Goal: Task Accomplishment & Management: Manage account settings

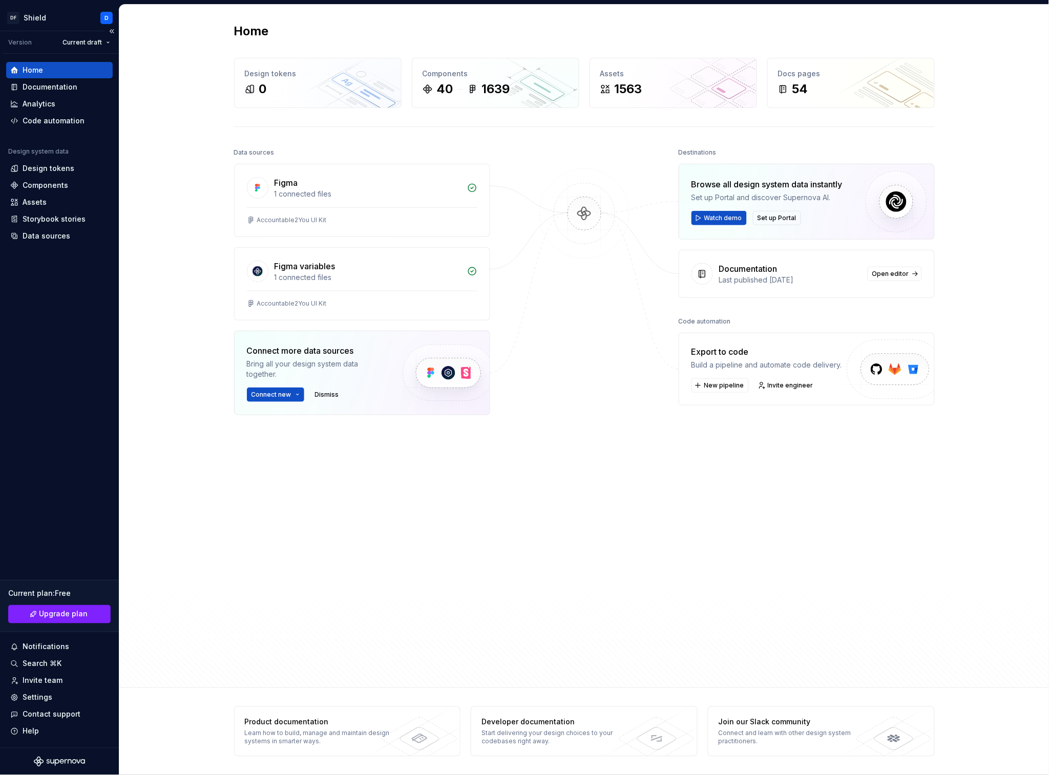
click at [56, 70] on div "Home" at bounding box center [59, 70] width 98 height 10
click at [465, 522] on div "Data sources Figma 1 connected files Accountable2You UI Kit Figma variables 1 c…" at bounding box center [362, 377] width 256 height 465
click at [283, 399] on button "Connect new" at bounding box center [275, 395] width 57 height 14
click at [362, 500] on div "Data sources Figma 1 connected files Accountable2You UI Kit Figma variables 1 c…" at bounding box center [362, 377] width 256 height 465
click at [48, 172] on div "Design tokens" at bounding box center [49, 168] width 52 height 10
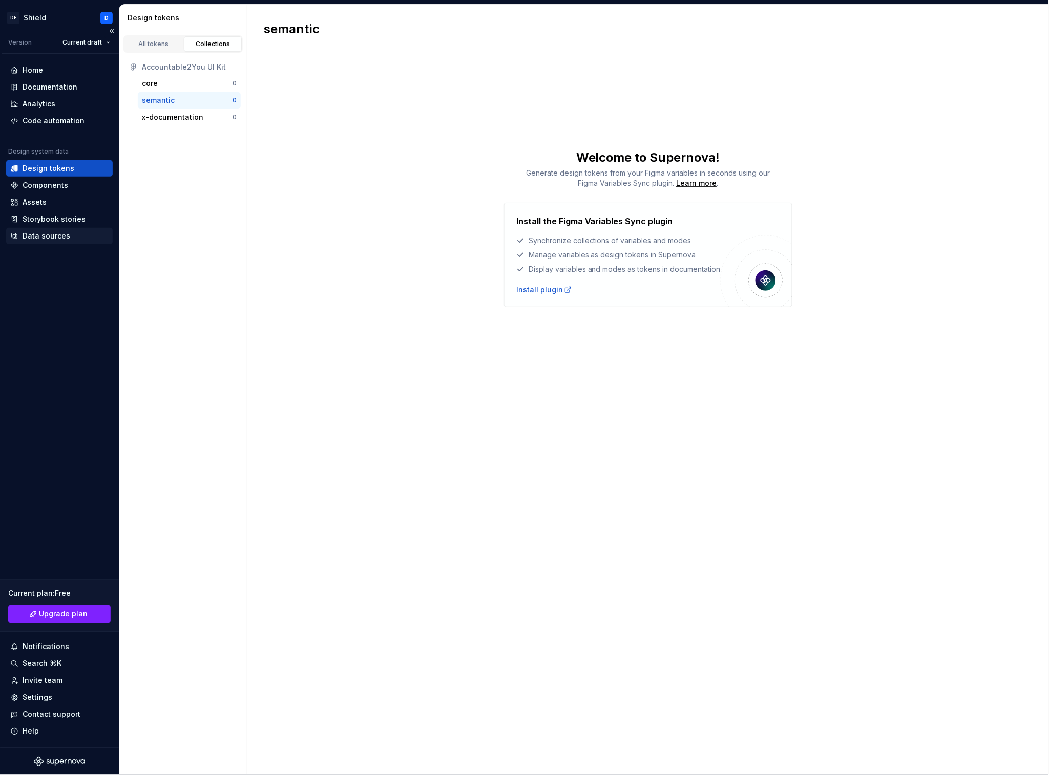
click at [44, 235] on div "Data sources" at bounding box center [47, 236] width 48 height 10
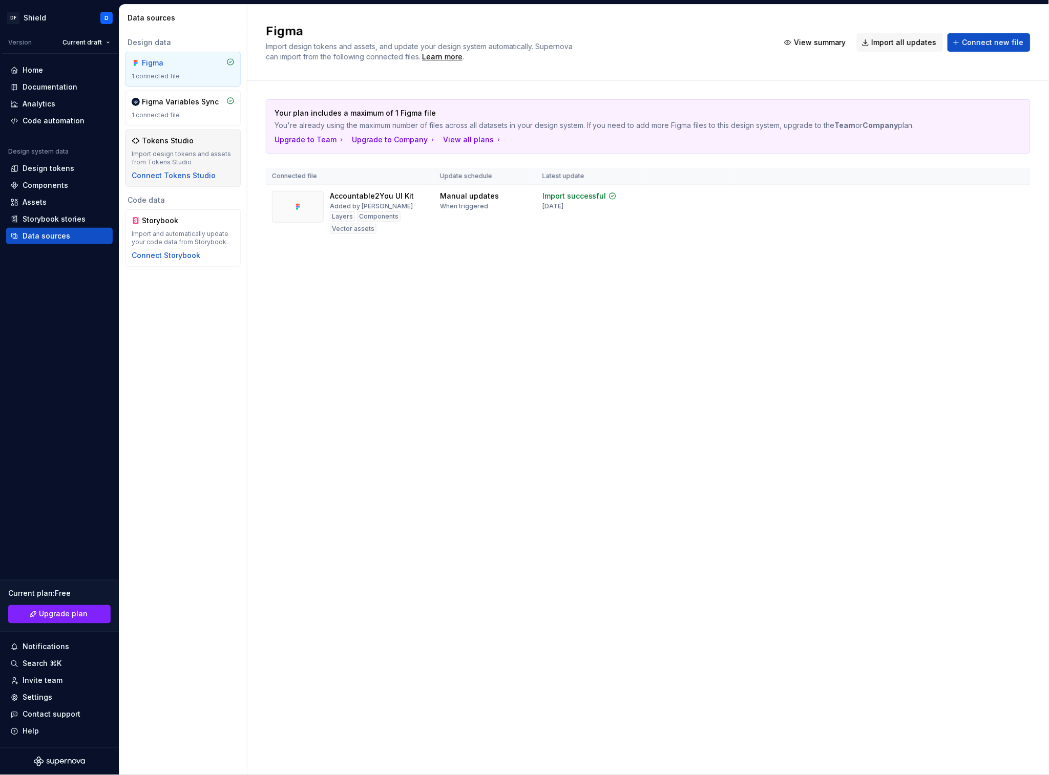
click at [186, 154] on div "Import design tokens and assets from Tokens Studio" at bounding box center [183, 158] width 103 height 16
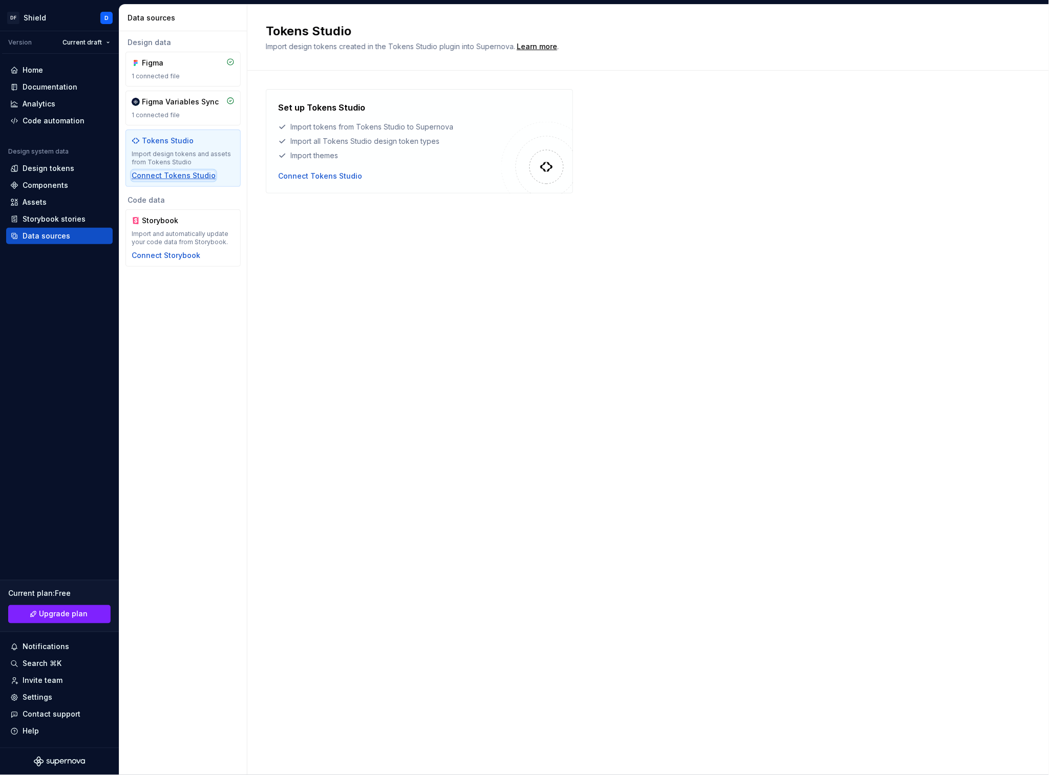
click at [178, 175] on div "Connect Tokens Studio" at bounding box center [174, 176] width 84 height 10
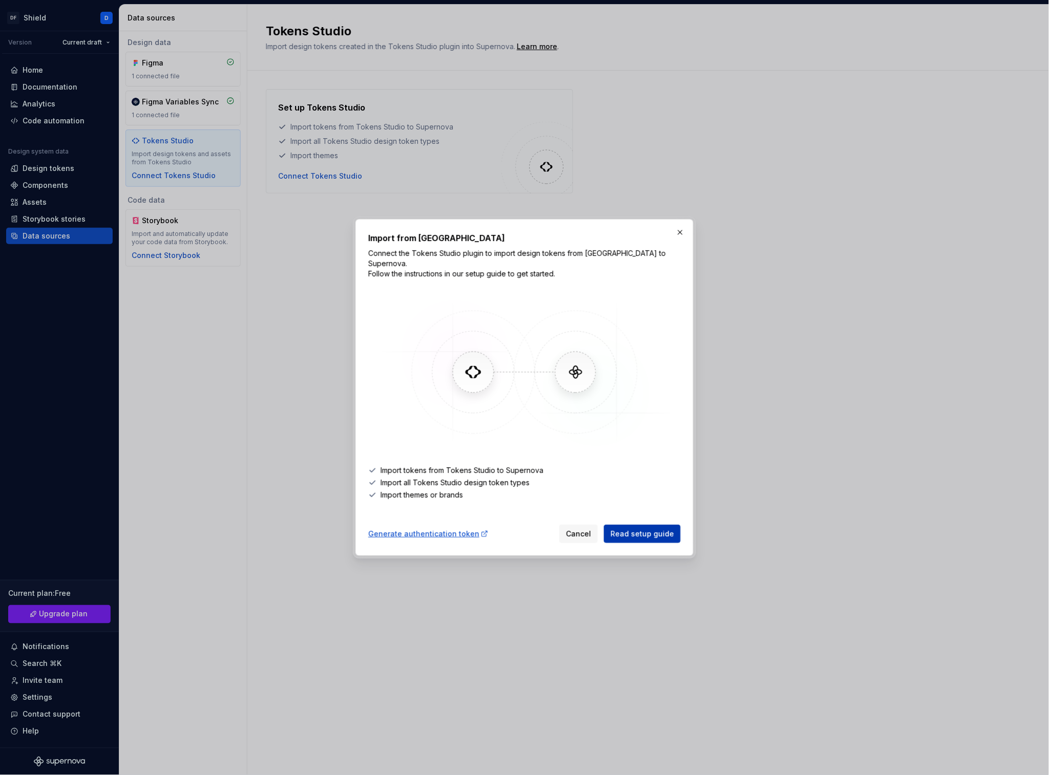
click at [650, 531] on span "Read setup guide" at bounding box center [642, 534] width 64 height 10
click at [441, 529] on div "Generate authentication token" at bounding box center [428, 534] width 120 height 10
click at [679, 235] on button "button" at bounding box center [680, 232] width 14 height 14
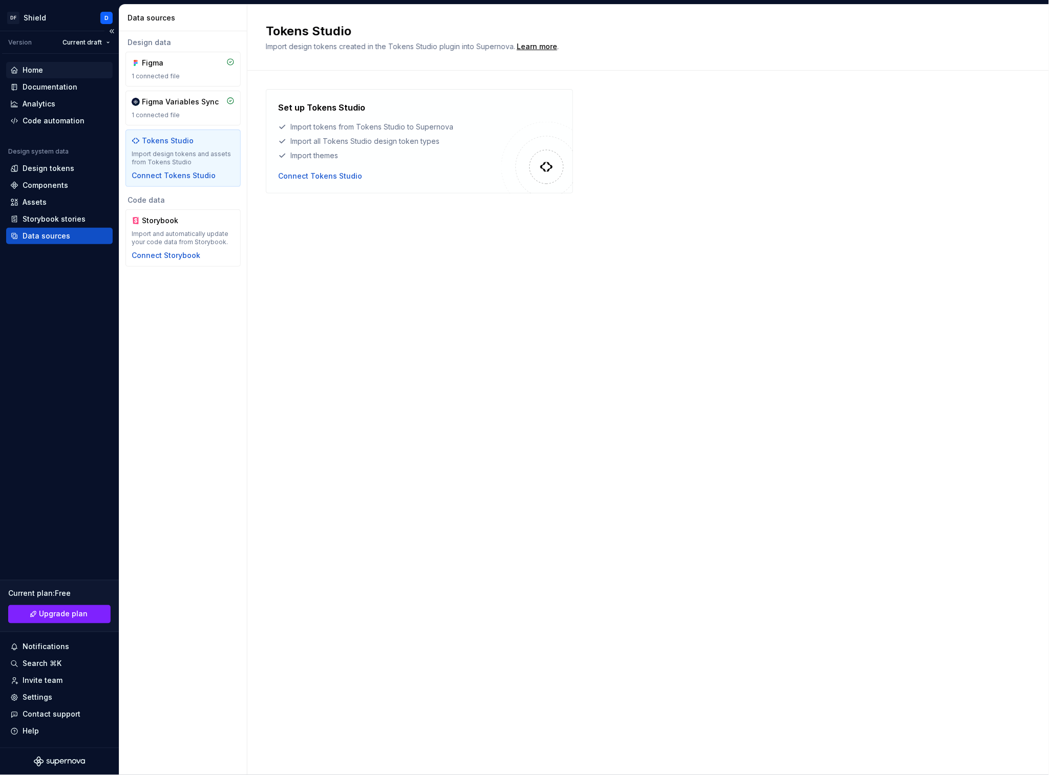
click at [32, 65] on div "Home" at bounding box center [33, 70] width 20 height 10
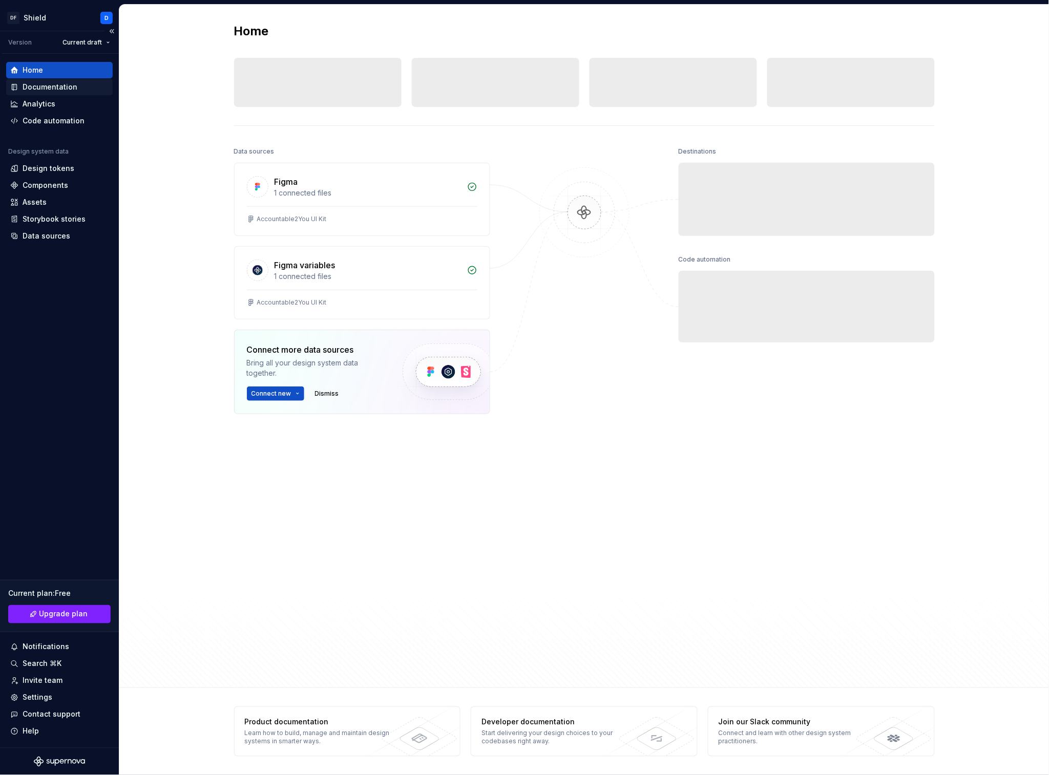
click at [36, 90] on div "Documentation" at bounding box center [50, 87] width 55 height 10
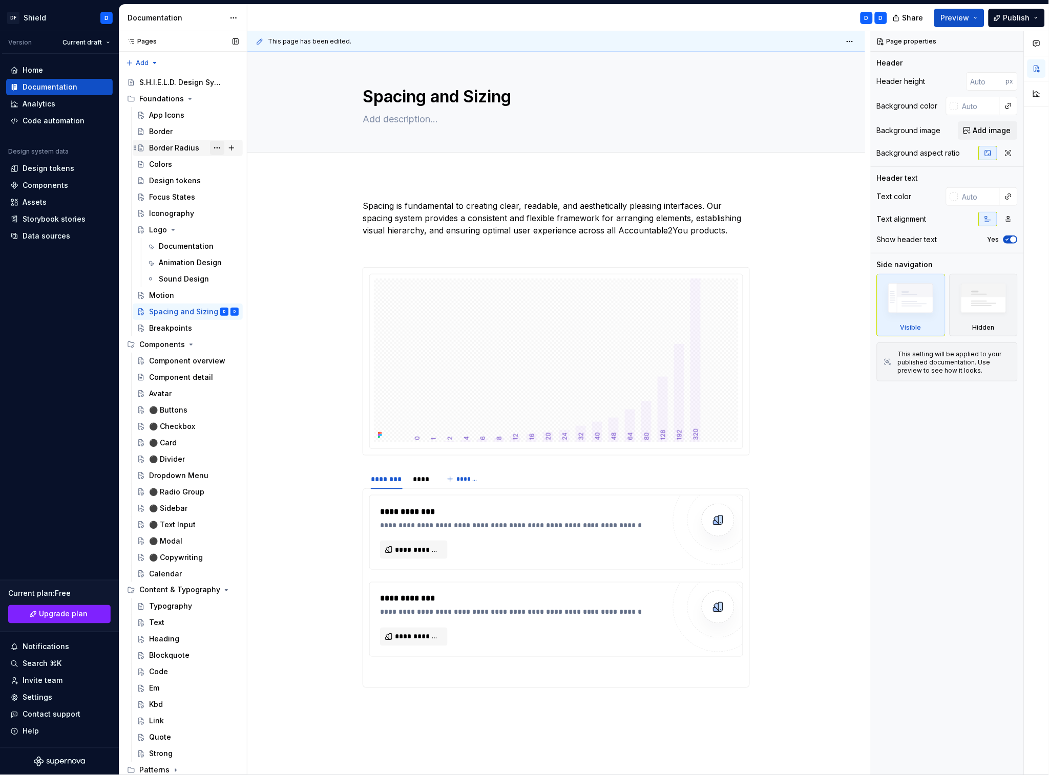
click at [218, 150] on button "Page tree" at bounding box center [217, 148] width 14 height 14
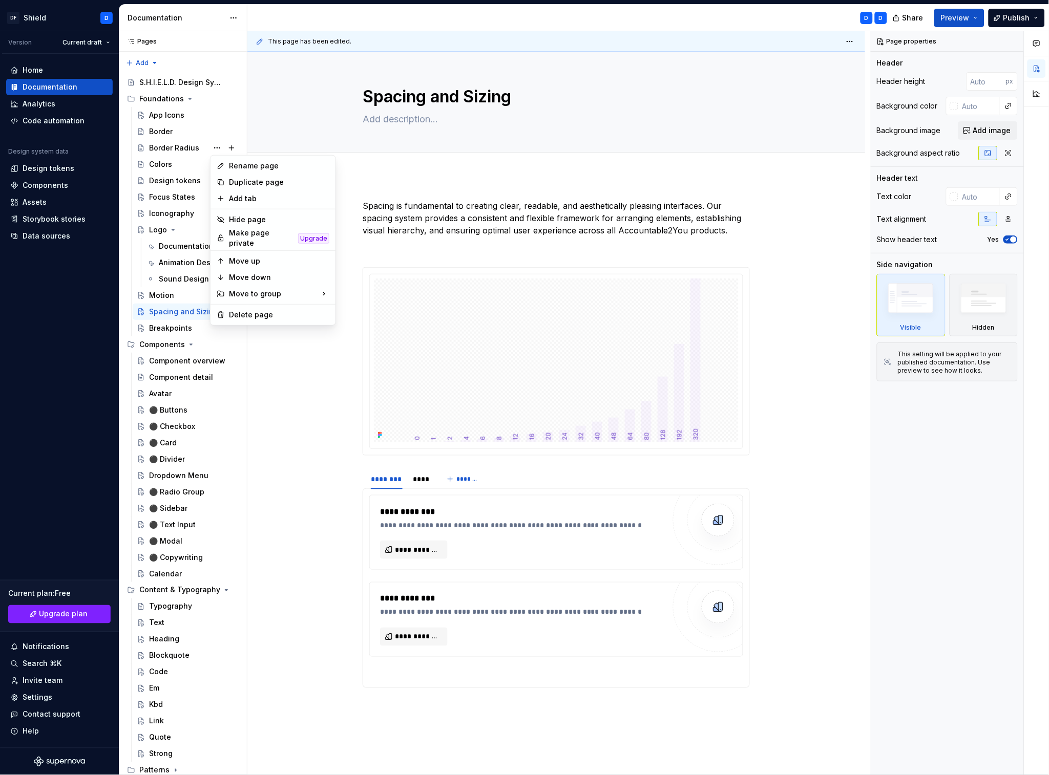
click at [398, 236] on html "DF Shield D Version Current draft Home Documentation Analytics Code automation …" at bounding box center [524, 387] width 1049 height 775
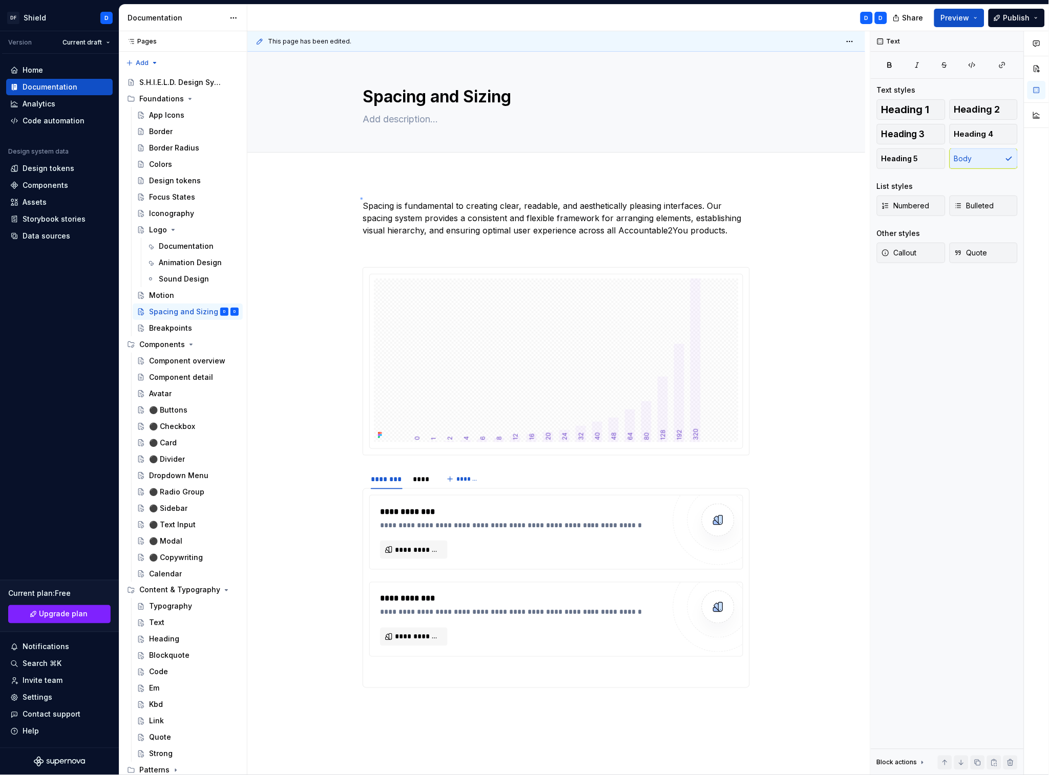
click at [361, 198] on div "**********" at bounding box center [558, 403] width 623 height 745
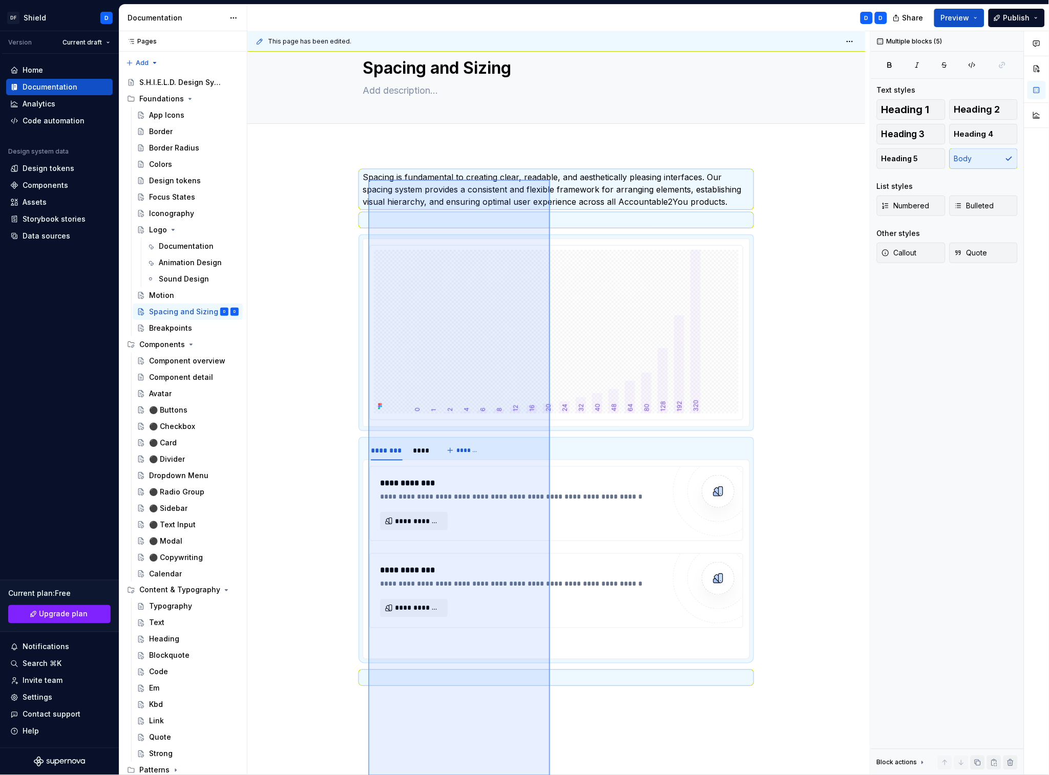
drag, startPoint x: 368, startPoint y: 186, endPoint x: 550, endPoint y: 781, distance: 622.1
click at [550, 775] on html "DF Shield D Version Current draft Home Documentation Analytics Code automation …" at bounding box center [524, 387] width 1049 height 775
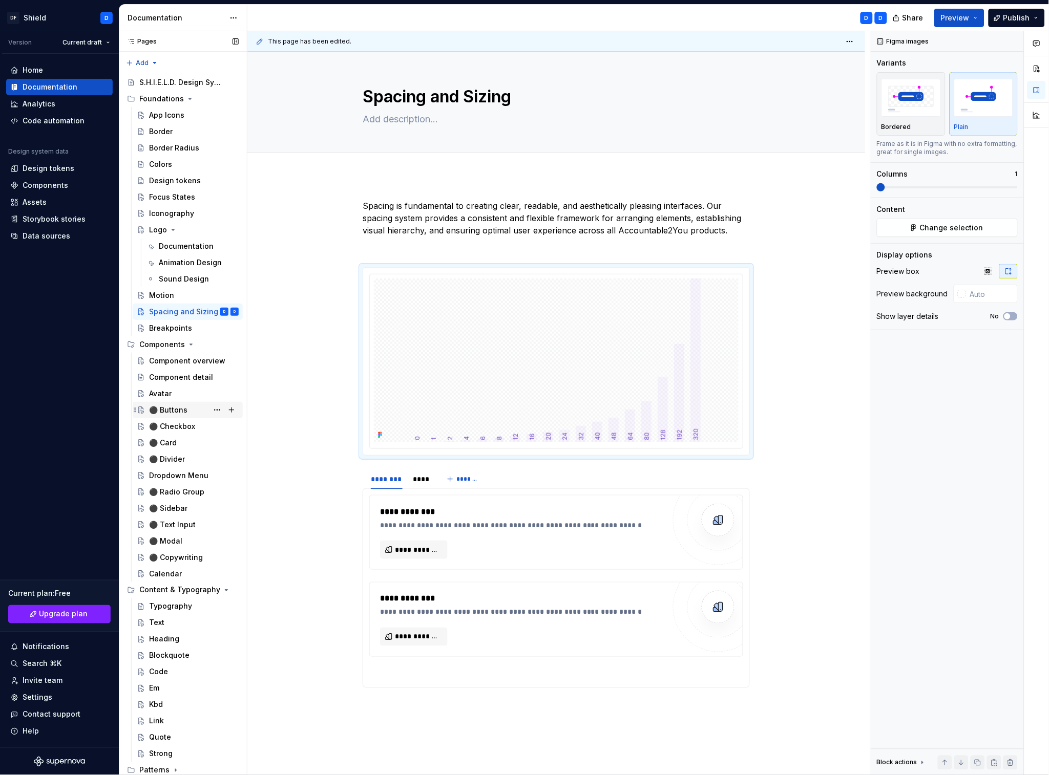
click at [165, 407] on div "⚫️ Buttons" at bounding box center [168, 410] width 38 height 10
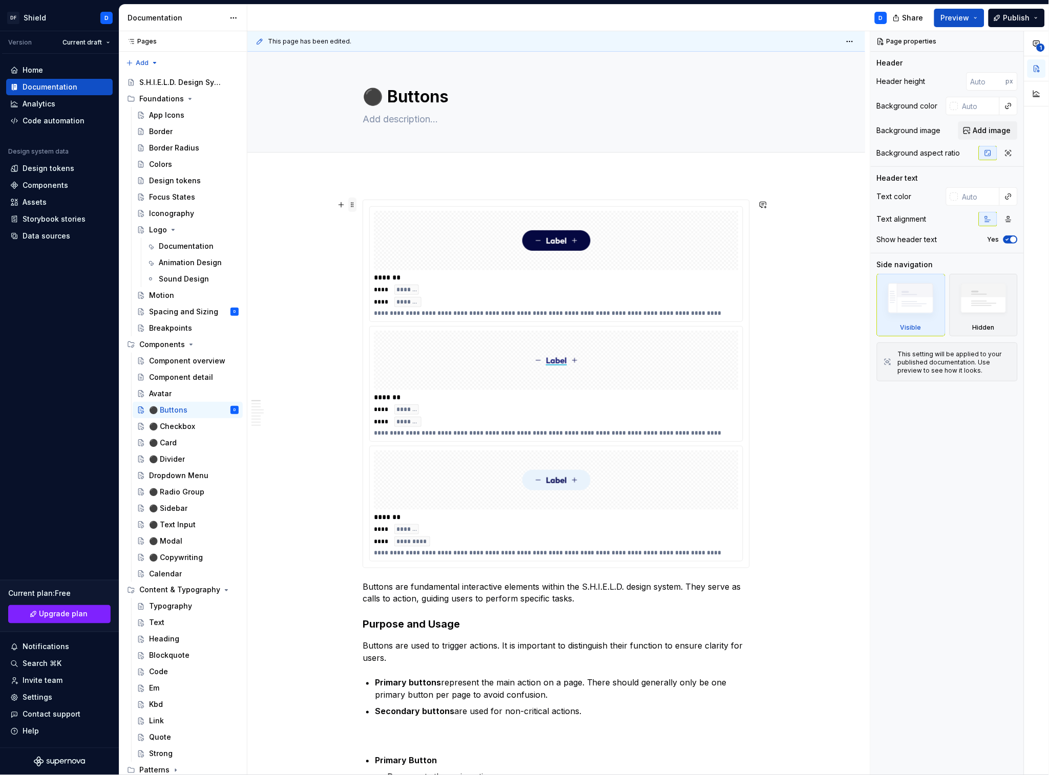
click at [353, 204] on span at bounding box center [352, 205] width 8 height 14
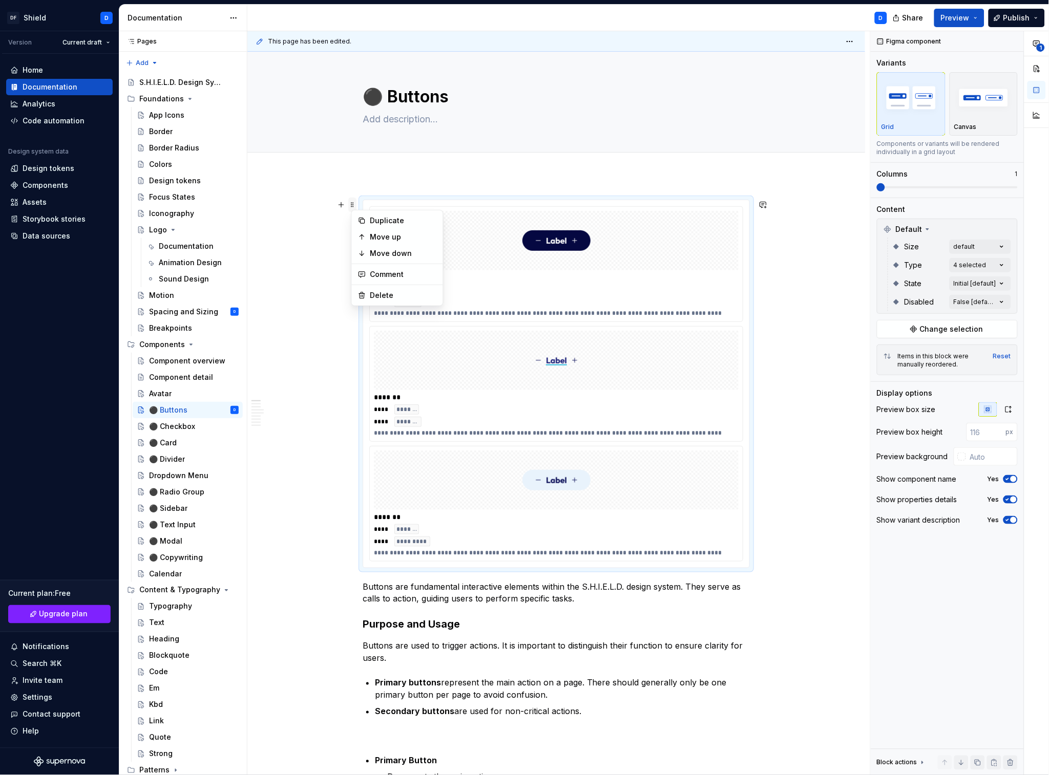
click at [353, 204] on span at bounding box center [352, 205] width 8 height 14
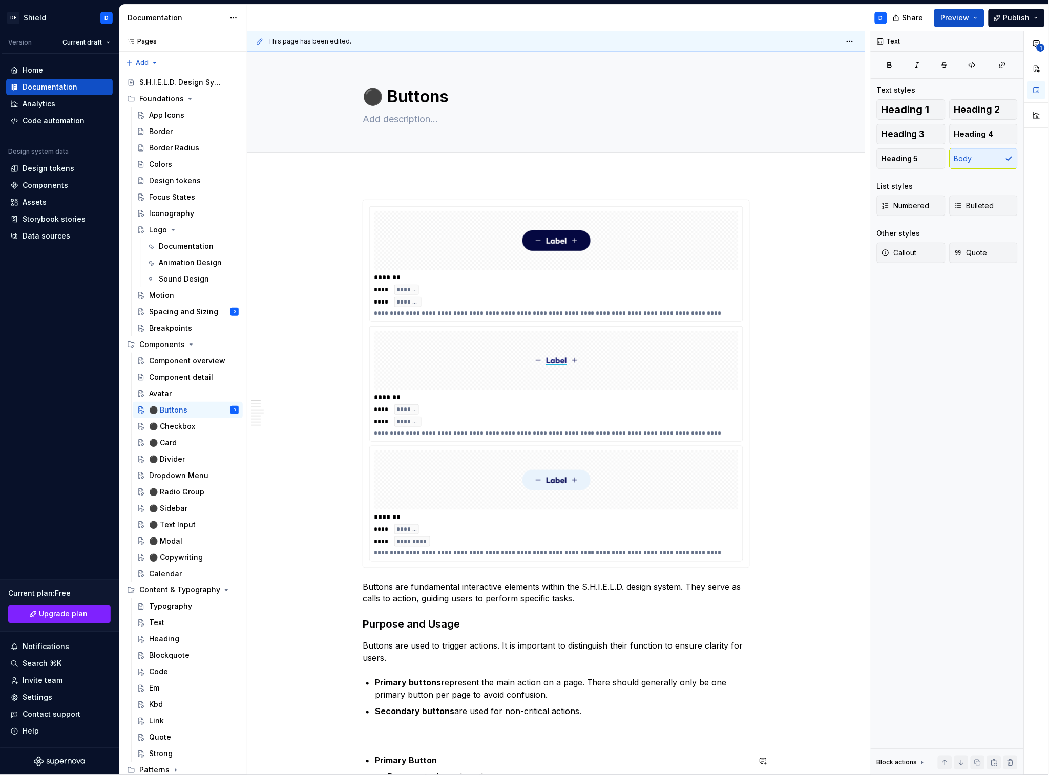
type textarea "*"
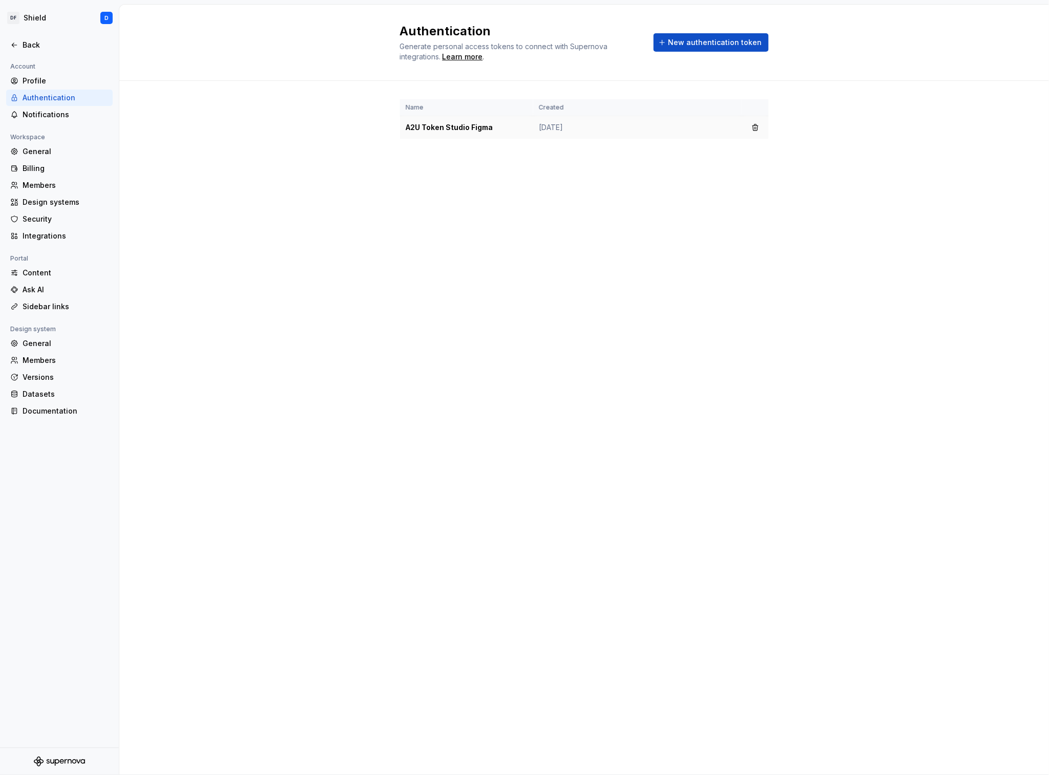
click at [638, 135] on td "Sep 06, 2025" at bounding box center [637, 127] width 209 height 23
click at [435, 122] on td "A2U Token Studio Figma" at bounding box center [466, 127] width 133 height 23
click at [758, 127] on button "button" at bounding box center [755, 127] width 14 height 14
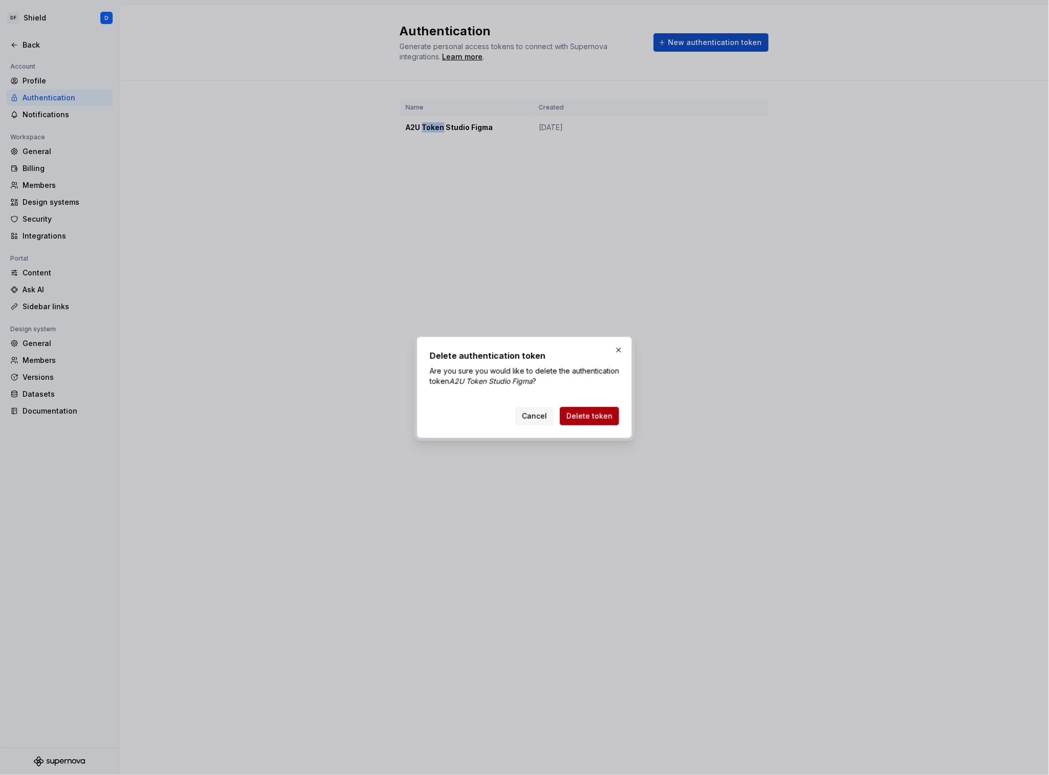
click at [599, 411] on button "Delete token" at bounding box center [589, 416] width 59 height 18
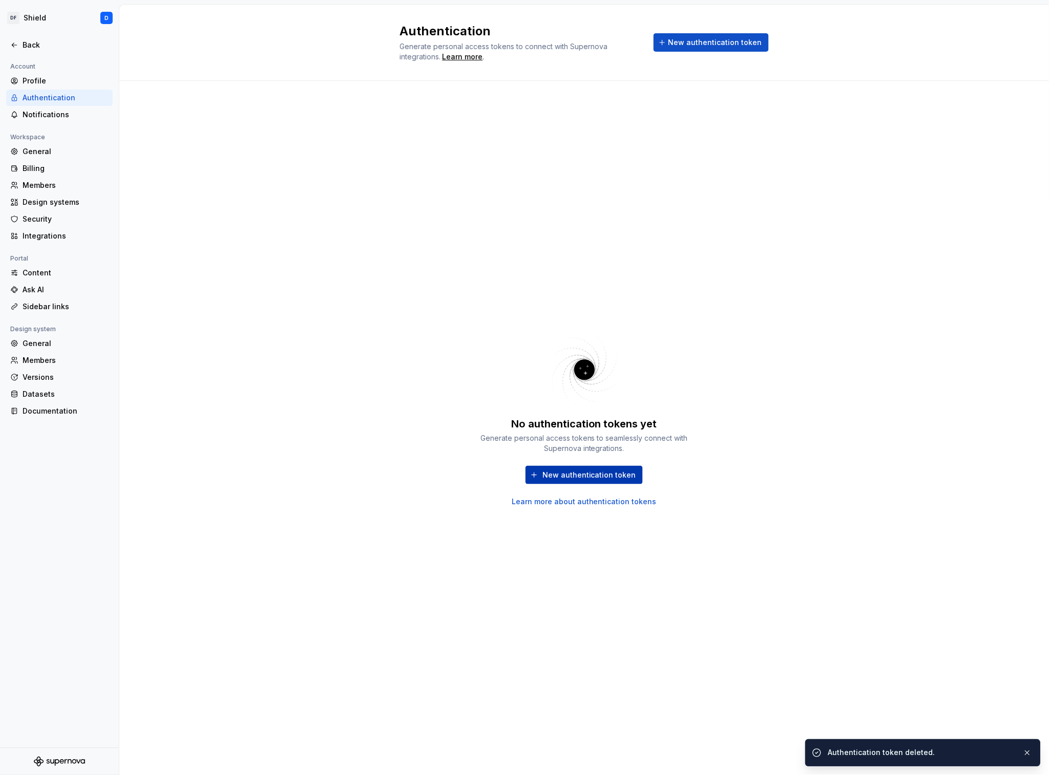
click at [612, 471] on span "New authentication token" at bounding box center [589, 475] width 94 height 10
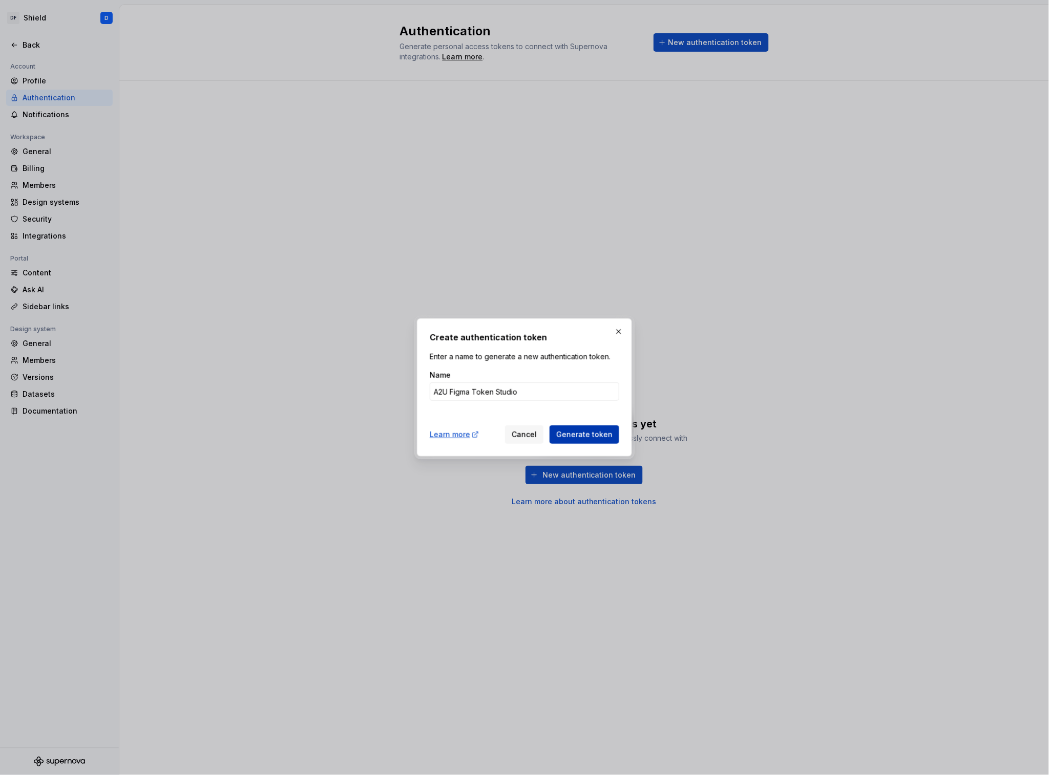
type input "A2U Figma Token Studio"
click at [590, 438] on span "Generate token" at bounding box center [584, 435] width 56 height 10
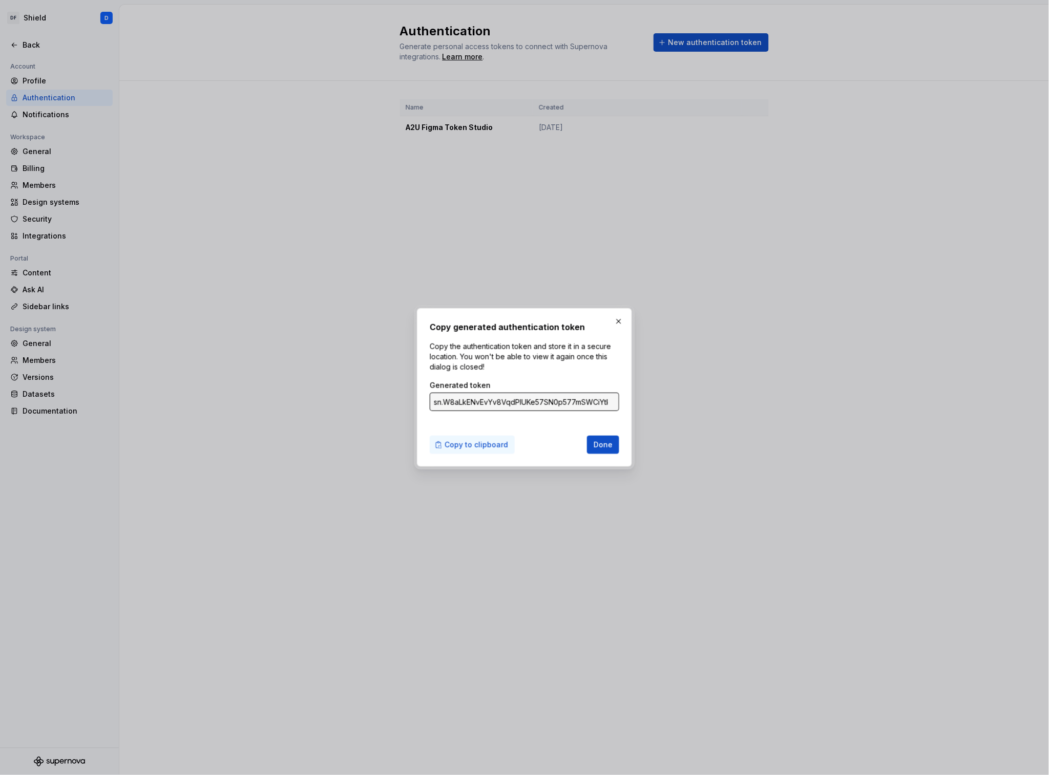
click at [455, 446] on span "Copy to clipboard" at bounding box center [477, 445] width 64 height 10
click at [600, 447] on span "Done" at bounding box center [603, 445] width 19 height 10
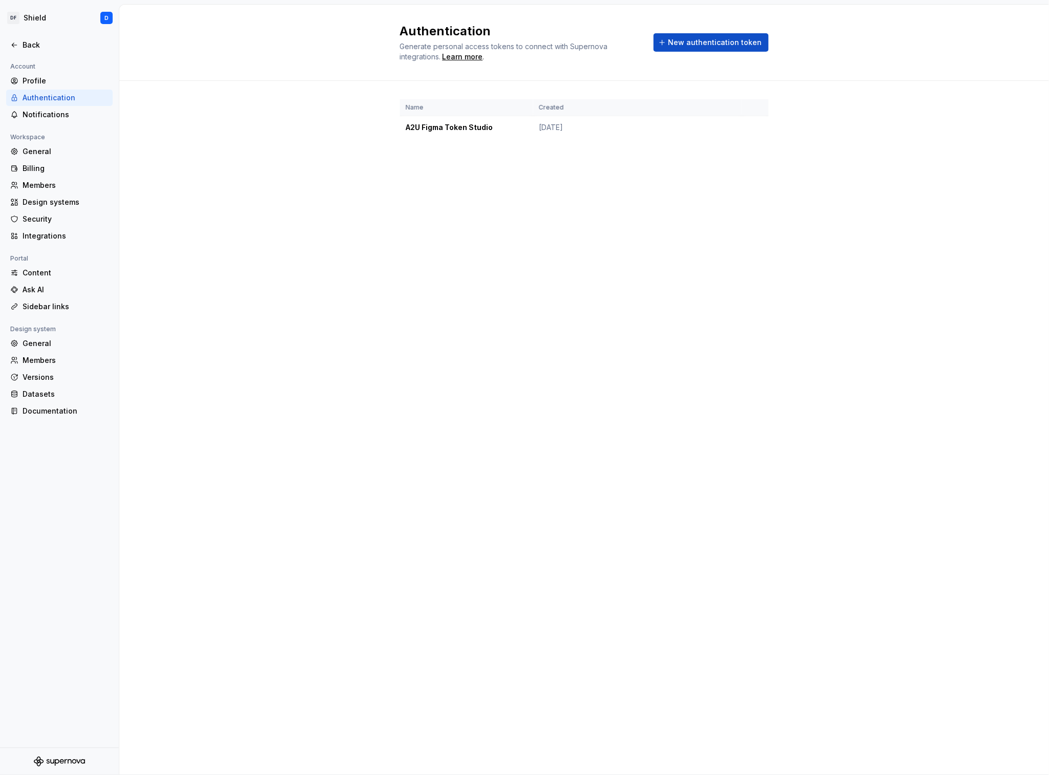
click at [23, 53] on div at bounding box center [59, 56] width 119 height 7
click at [23, 47] on div "Back" at bounding box center [66, 45] width 86 height 10
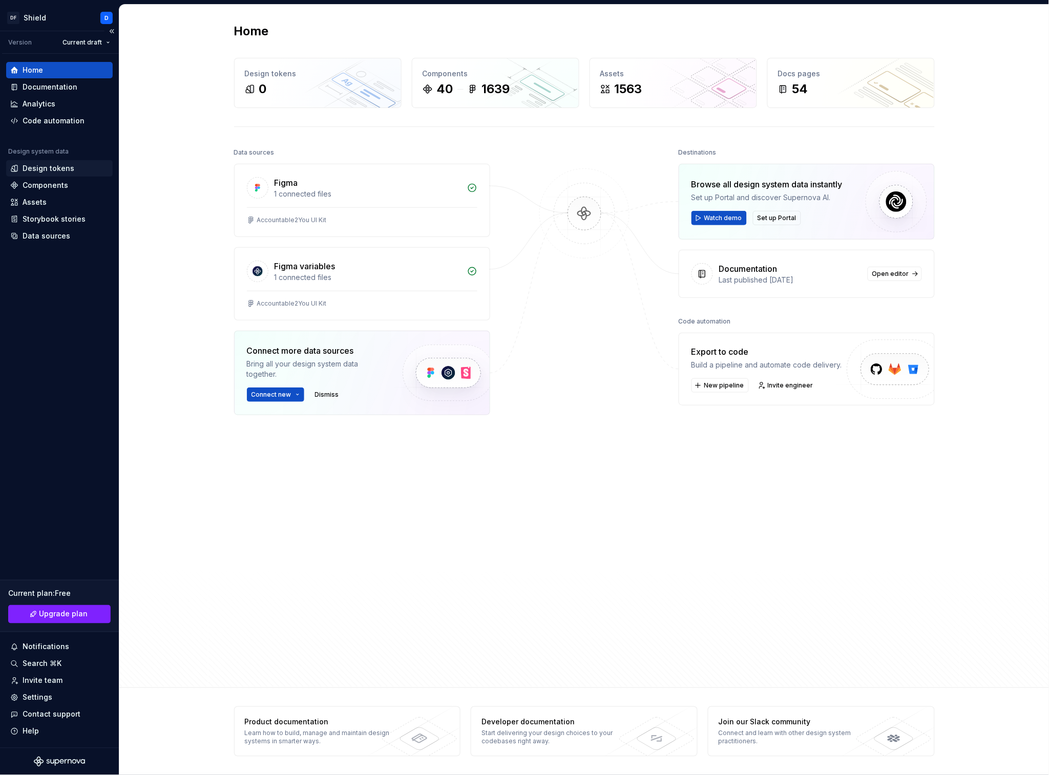
click at [60, 170] on div "Design tokens" at bounding box center [49, 168] width 52 height 10
